Goal: Transaction & Acquisition: Book appointment/travel/reservation

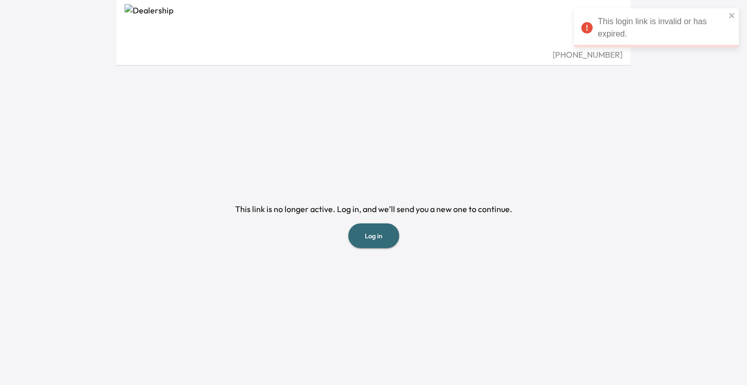
click at [372, 236] on button "Log in" at bounding box center [373, 235] width 51 height 25
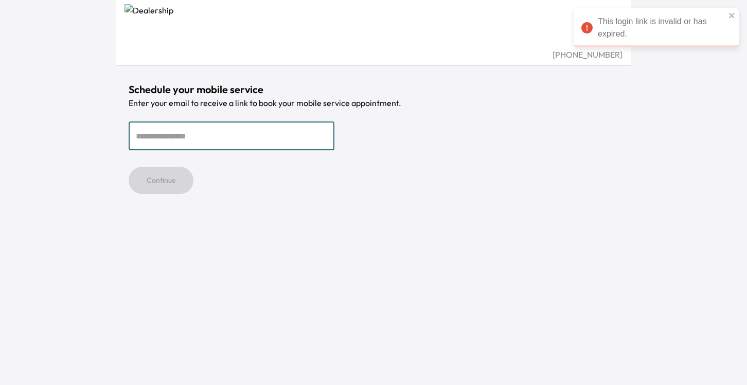
click at [223, 132] on input "email" at bounding box center [232, 135] width 206 height 29
type input "**********"
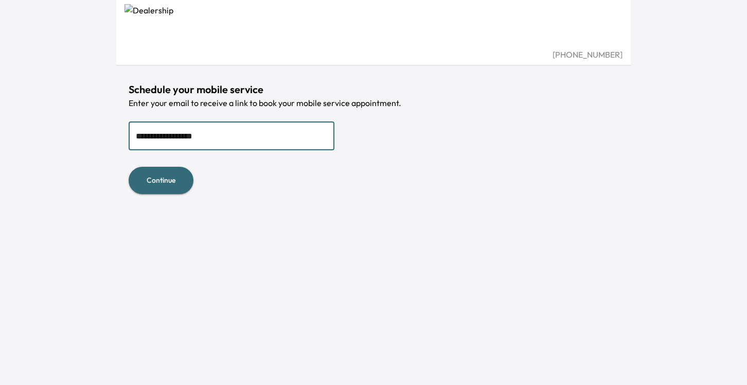
click at [180, 181] on button "Continue" at bounding box center [161, 180] width 65 height 27
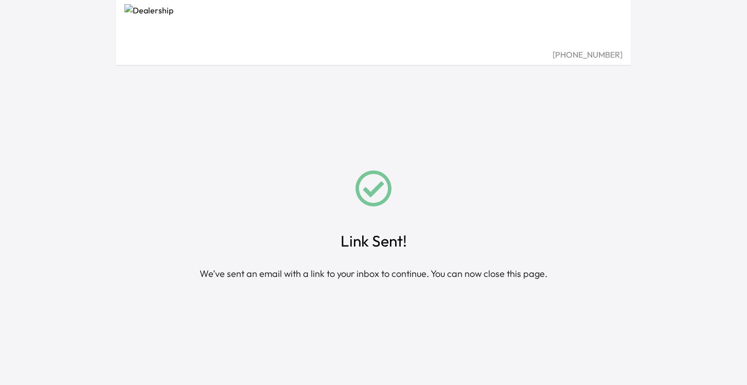
click at [208, 354] on div "Link Sent! We’ve sent an email with a link to your inbox to continue. You can n…" at bounding box center [374, 225] width 490 height 319
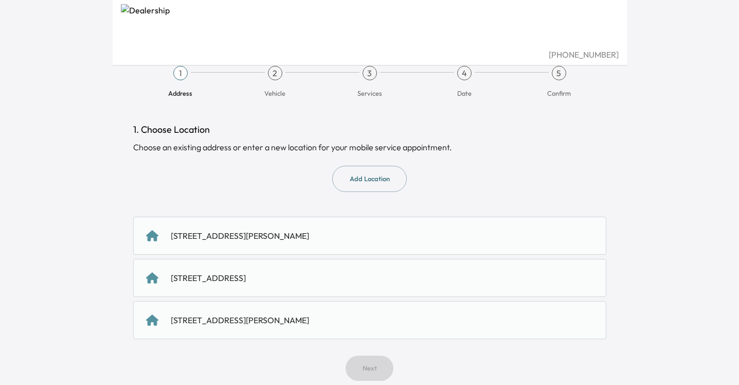
scroll to position [25, 0]
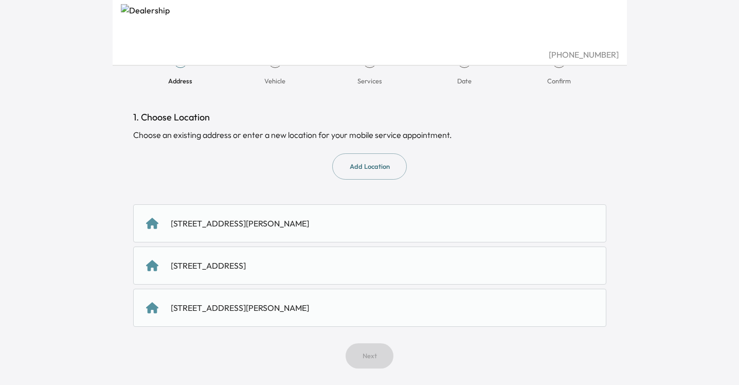
click at [339, 216] on div "4875 Preston Rd, Frisco, TX 75034, United States of America" at bounding box center [369, 223] width 473 height 38
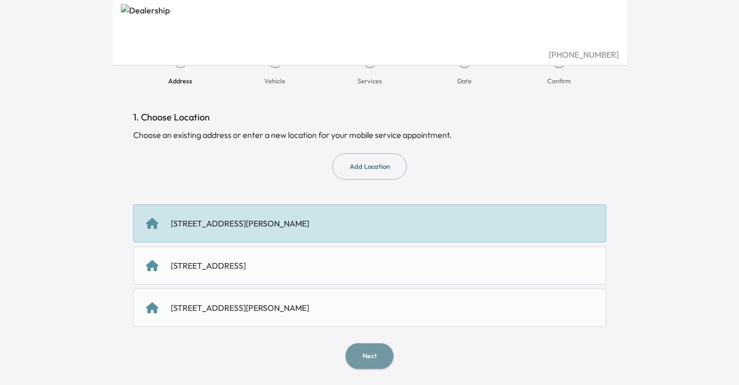
click at [376, 351] on button "Next" at bounding box center [370, 355] width 48 height 25
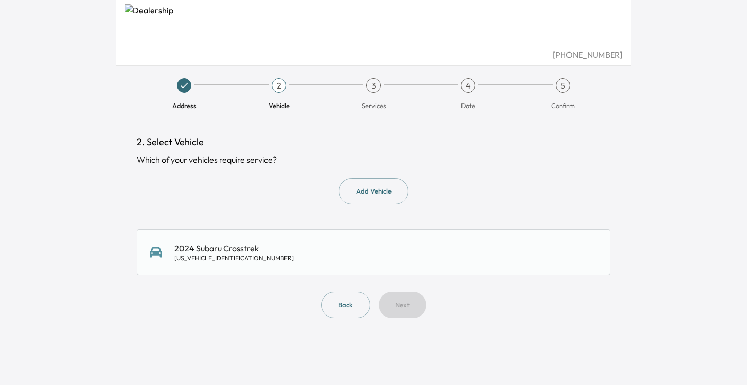
click at [416, 261] on div "2024 Subaru Crosstrek JF2GUADC8RH896657" at bounding box center [374, 252] width 448 height 21
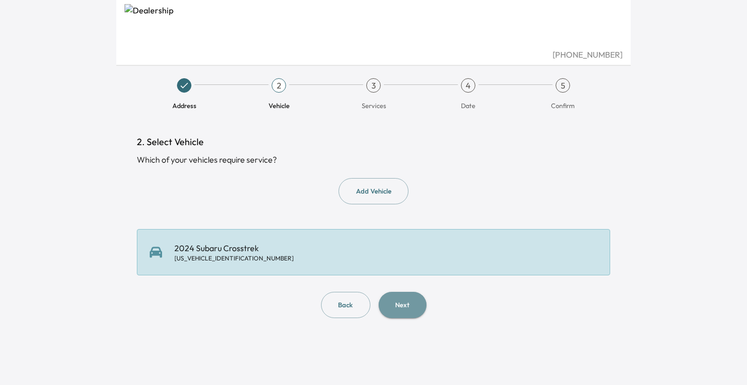
click at [404, 294] on button "Next" at bounding box center [403, 305] width 48 height 26
